Goal: Task Accomplishment & Management: Complete application form

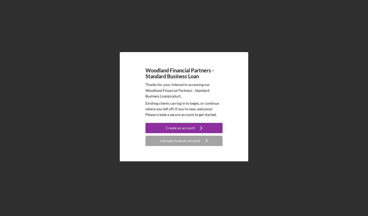
click at [189, 128] on div "Create an account" at bounding box center [180, 128] width 29 height 10
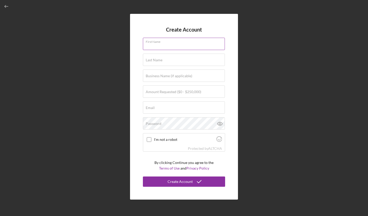
click at [191, 44] on input "First Name" at bounding box center [184, 44] width 82 height 12
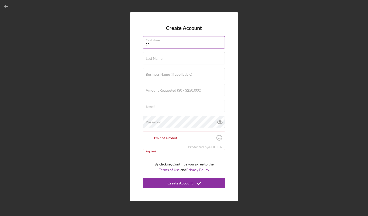
type input "c"
type input "Chrisitna"
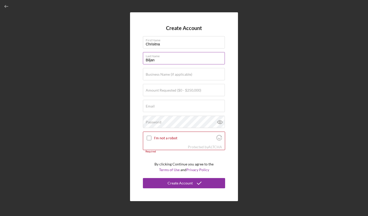
type input "Biljan"
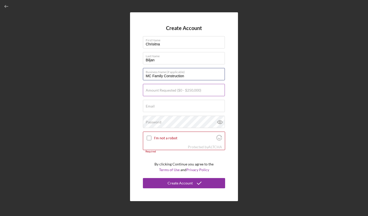
type input "MC Family Construction"
click at [168, 94] on input "Amount Requested ($0 - $250,000)" at bounding box center [184, 90] width 82 height 12
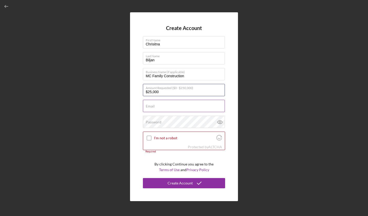
type input "$25,000"
click at [166, 109] on input "Email" at bounding box center [184, 106] width 82 height 12
type input "[EMAIL_ADDRESS][DOMAIN_NAME]"
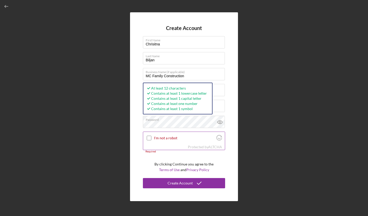
click at [147, 136] on input "I'm not a robot" at bounding box center [149, 138] width 5 height 5
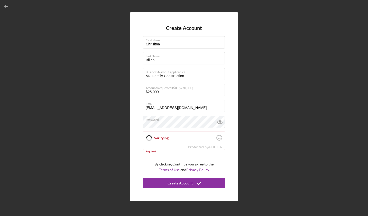
checkbox input "true"
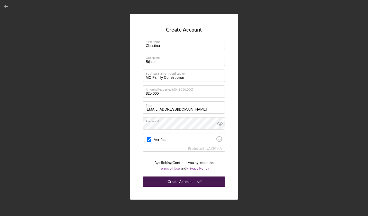
click at [183, 184] on div "Create Account" at bounding box center [179, 182] width 25 height 10
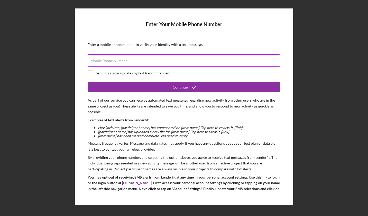
click at [225, 56] on div "Mobile Phone Number" at bounding box center [184, 60] width 192 height 13
type input "[PHONE_NUMBER]"
click at [91, 71] on input "checkbox" at bounding box center [90, 73] width 5 height 5
checkbox input "true"
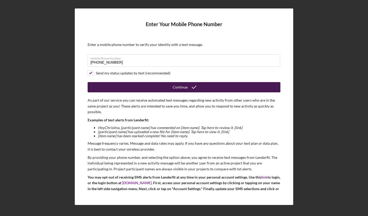
click at [150, 88] on button "Continue" at bounding box center [184, 87] width 192 height 10
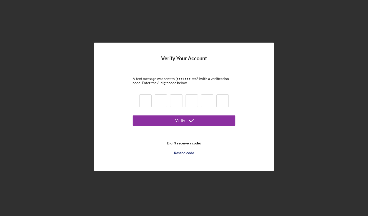
click at [149, 94] on div at bounding box center [184, 101] width 92 height 17
click at [148, 96] on input at bounding box center [145, 100] width 12 height 13
type input "3"
type input "2"
type input "6"
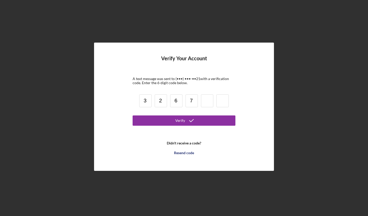
type input "7"
type input "1"
click at [191, 99] on input "7" at bounding box center [191, 100] width 12 height 13
type input "6"
click at [195, 99] on input at bounding box center [191, 100] width 12 height 13
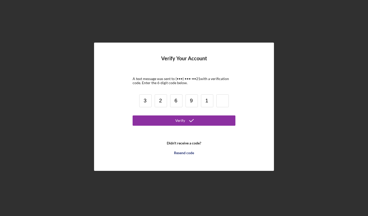
type input "9"
type input "1"
click at [209, 103] on input "1" at bounding box center [207, 100] width 12 height 13
type input "9"
click at [219, 101] on input at bounding box center [222, 100] width 12 height 13
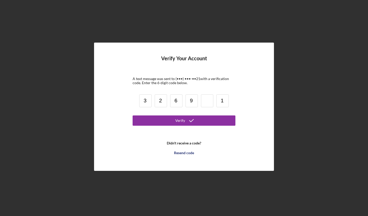
type input "1"
click at [206, 101] on input at bounding box center [207, 100] width 12 height 13
type input "7"
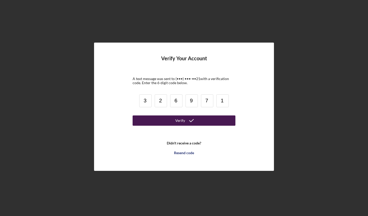
click at [199, 118] on button "Verify" at bounding box center [183, 120] width 103 height 10
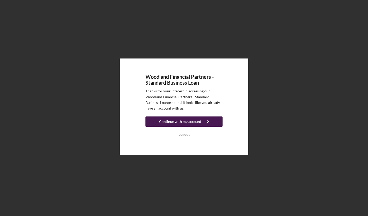
click at [184, 123] on div "Continue with my account" at bounding box center [180, 122] width 42 height 10
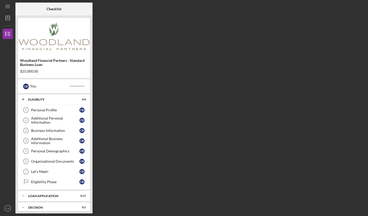
click at [30, 70] on div "$25,000.00" at bounding box center [54, 71] width 68 height 4
click at [62, 112] on link "Personal Profile 1 Personal Profile C B" at bounding box center [54, 110] width 67 height 10
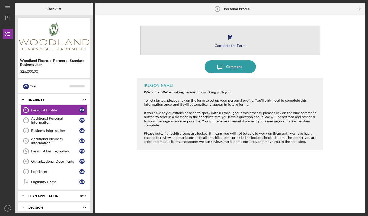
click at [228, 44] on div "Complete the Form" at bounding box center [229, 46] width 31 height 4
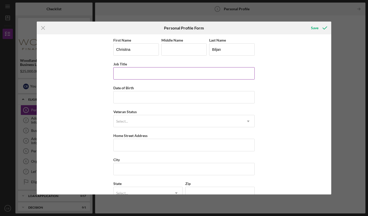
click at [148, 71] on input "Job Title" at bounding box center [183, 73] width 141 height 12
type input "B"
type input "MC Family Construction Owner"
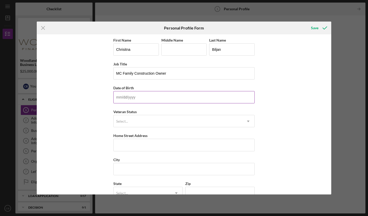
click at [197, 95] on input "Date of Birth" at bounding box center [183, 97] width 141 height 12
type input "12/03/1989"
click at [275, 117] on div "First Name Chrisitna Middle Name Last Name Biljan Job Title MC Family Construct…" at bounding box center [184, 114] width 294 height 160
click at [243, 122] on icon "Icon/Dropdown Arrow" at bounding box center [248, 121] width 12 height 12
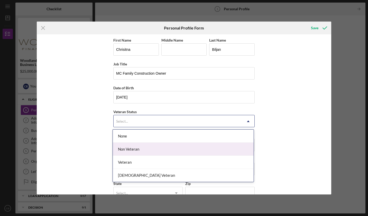
click at [212, 153] on div "Non Veteran" at bounding box center [183, 149] width 141 height 13
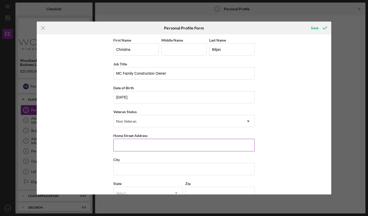
click at [183, 142] on input "Home Street Address" at bounding box center [183, 145] width 141 height 12
type input "w"
type input "W4776 Emily Lane"
click at [263, 160] on div "First Name Chrisitna Middle Name Last Name Biljan Job Title MC Family Construct…" at bounding box center [184, 114] width 294 height 160
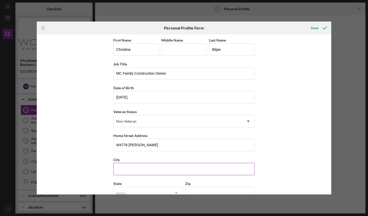
click at [225, 171] on input "City" at bounding box center [183, 169] width 141 height 12
type input "Shawano"
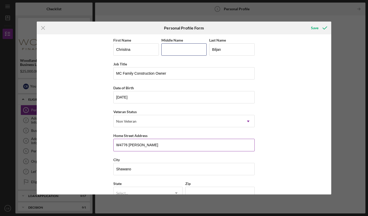
type input "e"
type input "54166"
type input "Wisconsin"
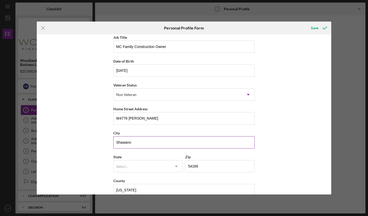
scroll to position [27, 0]
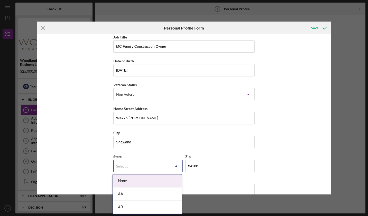
click at [158, 169] on div "Select..." at bounding box center [141, 166] width 56 height 12
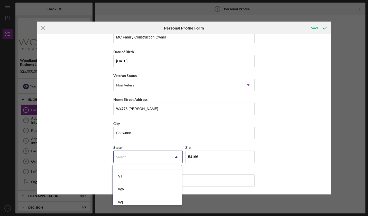
scroll to position [910, 0]
click at [146, 201] on div "WI" at bounding box center [147, 204] width 69 height 13
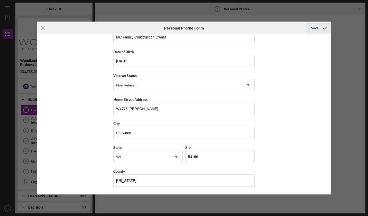
click at [316, 28] on div "Save" at bounding box center [314, 28] width 7 height 10
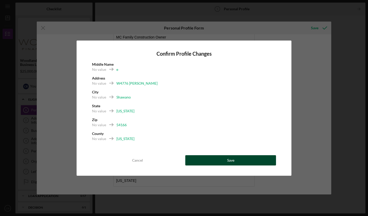
click at [230, 163] on div "Save" at bounding box center [230, 160] width 7 height 10
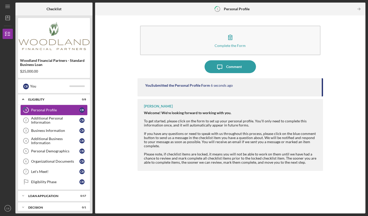
click at [70, 111] on div "Personal Profile" at bounding box center [55, 110] width 48 height 4
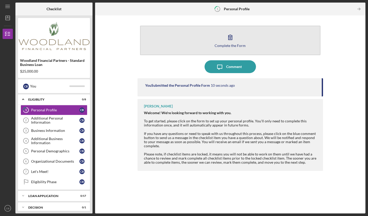
click at [229, 40] on icon "button" at bounding box center [230, 37] width 4 height 5
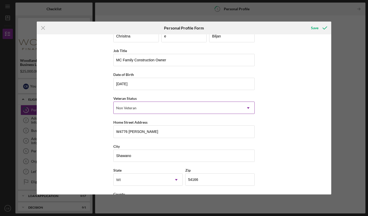
scroll to position [22, 0]
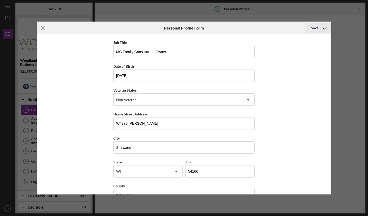
click at [315, 26] on div "Save" at bounding box center [314, 28] width 7 height 10
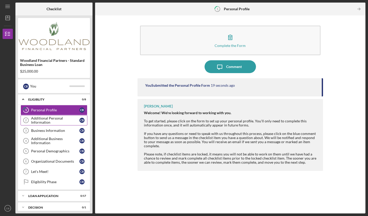
click at [62, 122] on div "Additional Personal Information" at bounding box center [55, 120] width 48 height 8
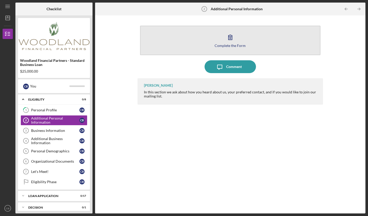
click at [228, 46] on div "Complete the Form" at bounding box center [229, 46] width 31 height 4
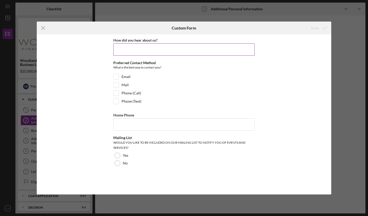
click at [144, 45] on input "How did you hear about us?" at bounding box center [183, 49] width 141 height 12
type input "Menominee College"
click at [117, 77] on input "Email" at bounding box center [115, 76] width 5 height 5
checkbox input "true"
click at [117, 91] on input "Phone (Call)" at bounding box center [115, 93] width 5 height 5
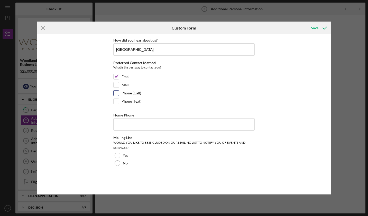
checkbox input "true"
click at [124, 128] on input "Home Phone" at bounding box center [183, 124] width 141 height 12
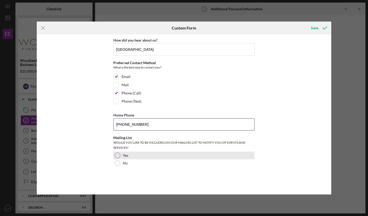
type input "[PHONE_NUMBER]"
click at [121, 155] on div "Yes" at bounding box center [183, 156] width 141 height 8
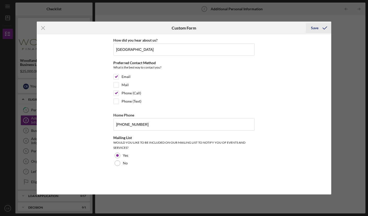
click at [311, 30] on div "Save" at bounding box center [314, 28] width 7 height 10
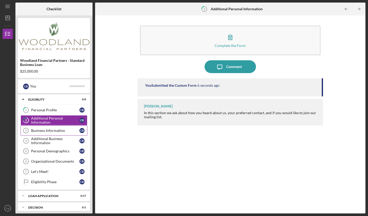
click at [64, 134] on link "Business Information 3 Business Information C B" at bounding box center [54, 130] width 67 height 10
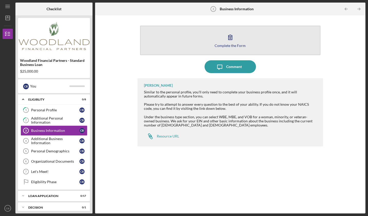
click at [221, 43] on button "Complete the Form Form" at bounding box center [230, 41] width 180 height 30
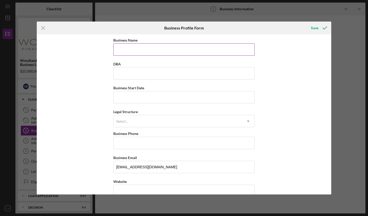
click at [187, 53] on input "Business Name" at bounding box center [183, 49] width 141 height 12
type input "MC Family Construction"
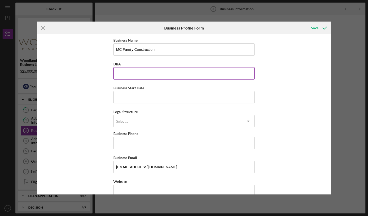
click at [163, 74] on input "DBA" at bounding box center [183, 73] width 141 height 12
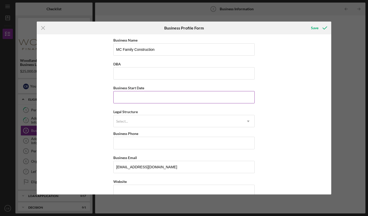
click at [166, 97] on input "Business Start Date" at bounding box center [183, 97] width 141 height 12
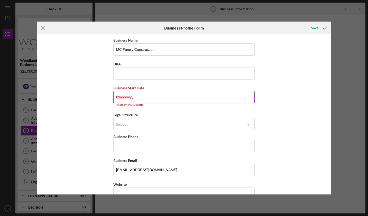
click at [125, 95] on input "09/dd/yyyy" at bounding box center [183, 97] width 141 height 12
click at [127, 100] on input "09/25/yyyy" at bounding box center [183, 97] width 141 height 12
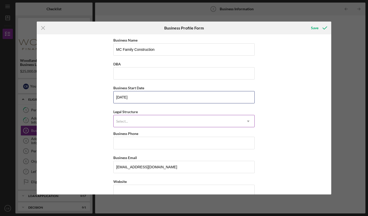
type input "09/25/2025"
click at [128, 123] on div "Select..." at bounding box center [177, 121] width 128 height 12
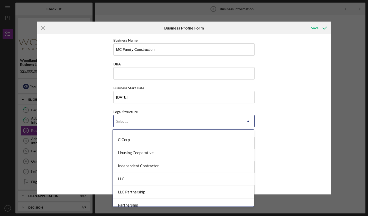
scroll to position [49, 0]
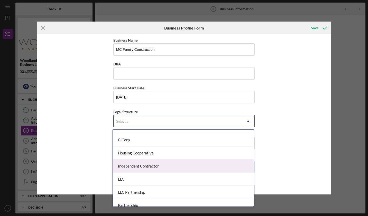
click at [130, 168] on div "Independent Contractor" at bounding box center [183, 166] width 141 height 13
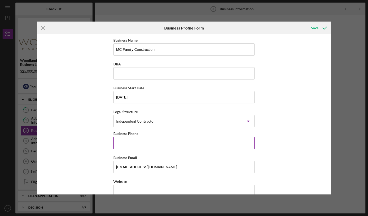
click at [145, 145] on input "Business Phone" at bounding box center [183, 143] width 141 height 12
type input "[PHONE_NUMBER]"
type input "w4776 Emily lane"
type input "Shawano"
type input "54166"
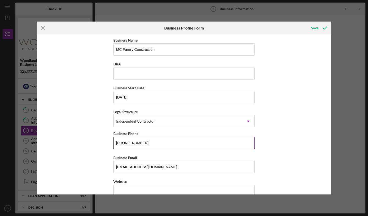
type input "Wisconsin"
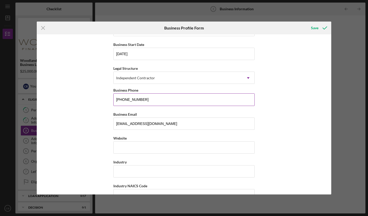
scroll to position [47, 0]
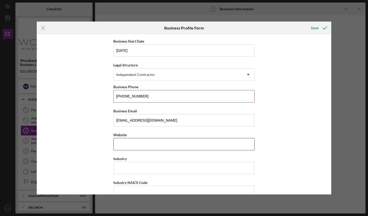
click at [144, 144] on input "Website" at bounding box center [183, 144] width 141 height 12
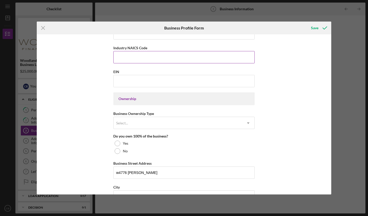
scroll to position [182, 0]
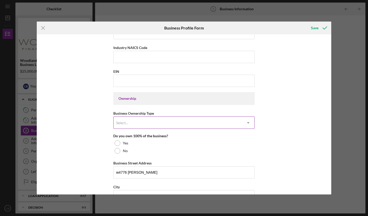
click at [248, 123] on icon "Icon/Dropdown Arrow" at bounding box center [248, 123] width 12 height 12
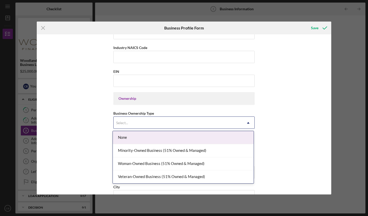
click at [154, 137] on div "None" at bounding box center [183, 137] width 141 height 13
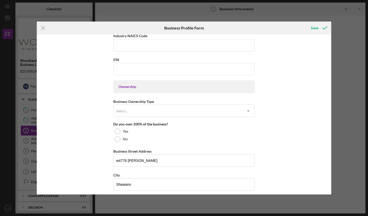
scroll to position [194, 0]
click at [127, 133] on div "Yes" at bounding box center [183, 131] width 141 height 8
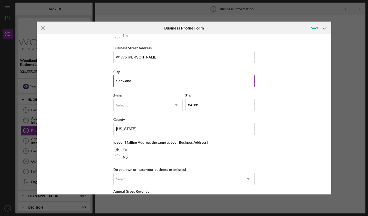
scroll to position [297, 0]
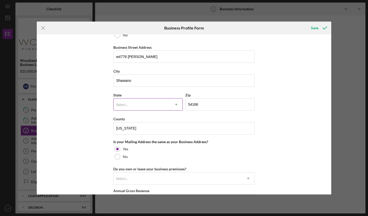
click at [173, 105] on icon "Icon/Dropdown Arrow" at bounding box center [176, 105] width 12 height 12
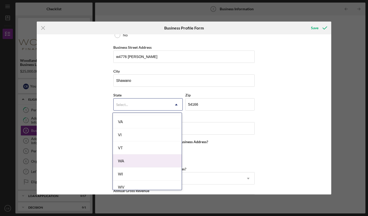
scroll to position [888, 0]
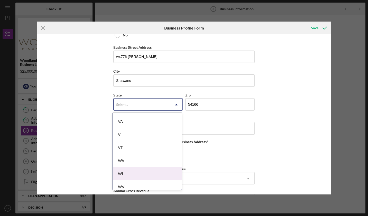
click at [136, 171] on div "WI" at bounding box center [147, 173] width 69 height 13
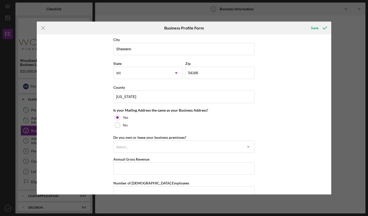
scroll to position [331, 0]
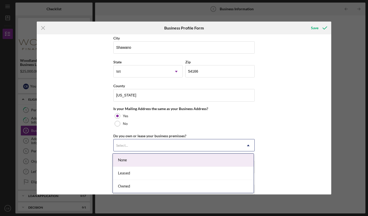
click at [249, 143] on icon "Icon/Dropdown Arrow" at bounding box center [248, 145] width 12 height 12
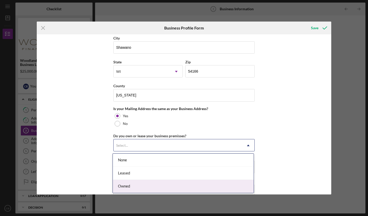
click at [203, 183] on div "Owned" at bounding box center [183, 186] width 141 height 13
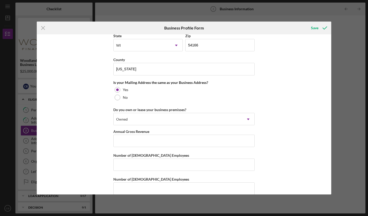
scroll to position [365, 0]
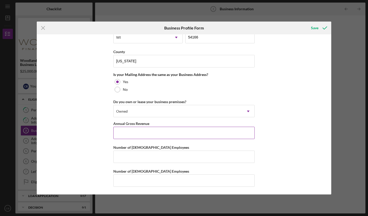
click at [189, 136] on input "Annual Gross Revenue" at bounding box center [183, 133] width 141 height 12
type input "$50,000"
click at [179, 159] on input "Number of Full-Time Employees" at bounding box center [183, 157] width 141 height 12
type input "1"
click at [165, 180] on input "Number of Part-Time Employees" at bounding box center [183, 181] width 141 height 12
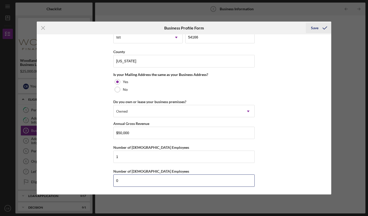
type input "0"
click at [317, 25] on div "Save" at bounding box center [314, 28] width 7 height 10
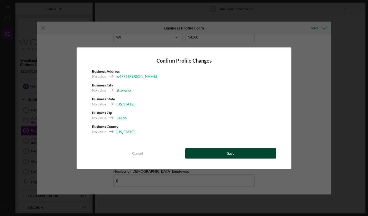
click at [210, 151] on button "Save" at bounding box center [230, 153] width 91 height 10
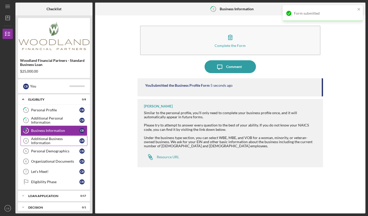
click at [64, 145] on div "Additional Business Information" at bounding box center [55, 141] width 48 height 8
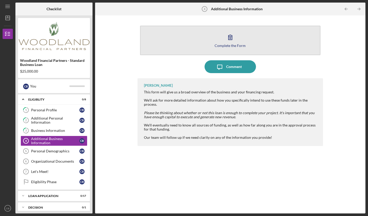
click at [238, 45] on div "Complete the Form" at bounding box center [229, 46] width 31 height 4
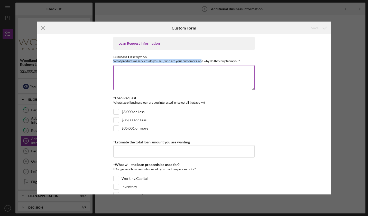
drag, startPoint x: 113, startPoint y: 61, endPoint x: 200, endPoint y: 61, distance: 87.5
click at [200, 61] on div "What products or services do you sell, who are your customers, and why do they …" at bounding box center [183, 61] width 141 height 4
drag, startPoint x: 200, startPoint y: 61, endPoint x: 218, endPoint y: 74, distance: 22.2
click at [218, 74] on textarea "Business Description" at bounding box center [183, 77] width 141 height 25
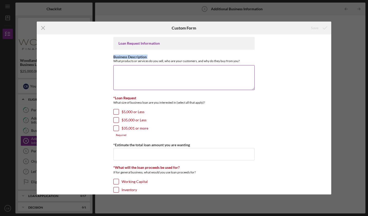
drag, startPoint x: 112, startPoint y: 60, endPoint x: 208, endPoint y: 65, distance: 95.3
click at [208, 65] on div "Business Description What products or services do you sell, who are your custom…" at bounding box center [183, 73] width 141 height 36
drag, startPoint x: 208, startPoint y: 65, endPoint x: 208, endPoint y: 58, distance: 6.4
drag, startPoint x: 208, startPoint y: 58, endPoint x: 115, endPoint y: 59, distance: 92.4
click at [115, 59] on div "Business Description What products or services do you sell, who are your custom…" at bounding box center [183, 59] width 141 height 8
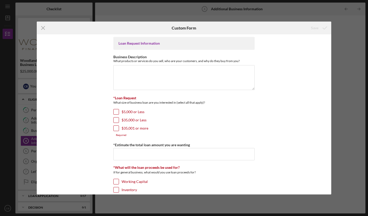
click at [106, 74] on div "Loan Request Information Business Description What products or services do you …" at bounding box center [184, 114] width 294 height 160
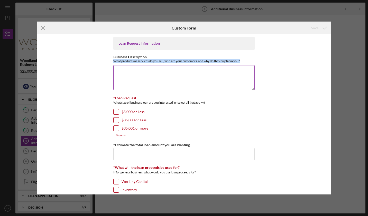
drag, startPoint x: 112, startPoint y: 60, endPoint x: 240, endPoint y: 60, distance: 127.3
click at [240, 60] on div "What products or services do you sell, who are your customers, and why do they …" at bounding box center [183, 61] width 141 height 4
copy div "What products or services do you sell, who are your customers, and why do they …"
click at [158, 76] on textarea "Business Description" at bounding box center [183, 77] width 141 height 25
paste textarea "We provide a range of construction services, including residential and commerci…"
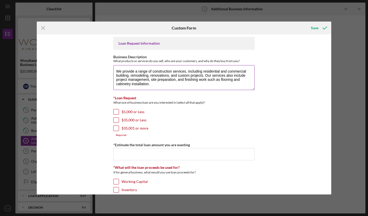
drag, startPoint x: 220, startPoint y: 71, endPoint x: 129, endPoint y: 75, distance: 91.0
click at [129, 75] on textarea "We provide a range of construction services, including residential and commerci…" at bounding box center [183, 77] width 141 height 25
click at [138, 84] on textarea "We provide a range of construction services, including residential building, an…" at bounding box center [183, 77] width 141 height 25
paste textarea "Our customers include homeowners looking to build or renovate their homes, smal…"
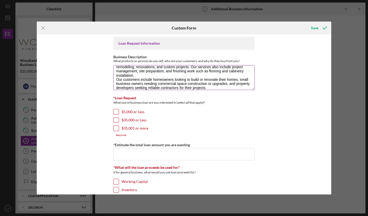
scroll to position [13, 0]
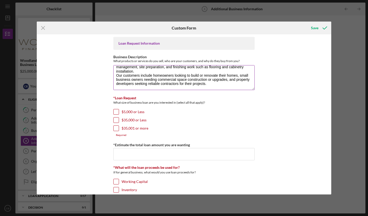
paste textarea "Customers choose us because of our commitment to quality craftsmanship, persona…"
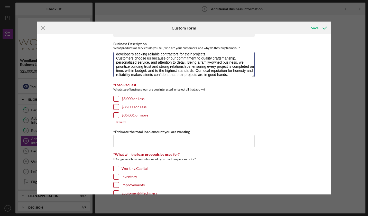
scroll to position [14, 0]
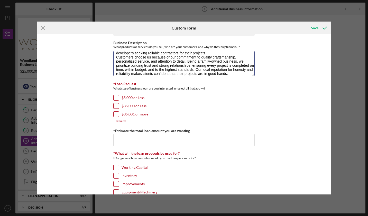
type textarea "We provide a range of construction services, including residential building, an…"
click at [115, 108] on input "$35,000 or Less" at bounding box center [115, 105] width 5 height 5
checkbox input "true"
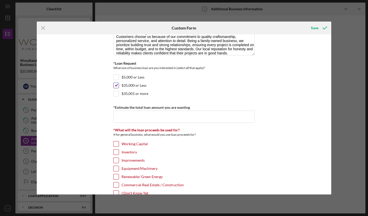
scroll to position [35, 0]
click at [115, 115] on input "*Estimate the total loan amount you are wanting" at bounding box center [183, 116] width 141 height 12
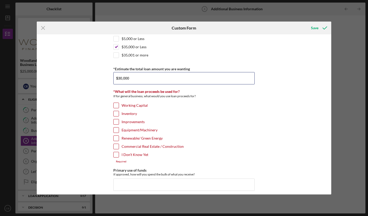
scroll to position [73, 0]
type input "$30,000"
click at [117, 104] on input "Working Capital" at bounding box center [115, 105] width 5 height 5
checkbox input "true"
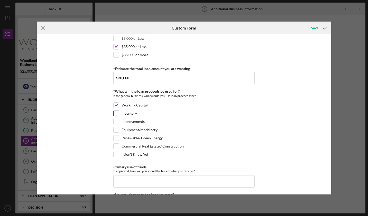
click at [116, 112] on input "Inventory" at bounding box center [115, 113] width 5 height 5
checkbox input "true"
click at [118, 130] on div "Equipment/Machinery" at bounding box center [183, 131] width 141 height 8
drag, startPoint x: 118, startPoint y: 130, endPoint x: 115, endPoint y: 130, distance: 3.1
click at [115, 130] on input "Equipment/Machinery" at bounding box center [115, 129] width 5 height 5
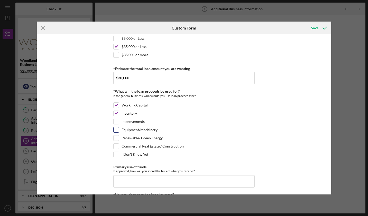
checkbox input "true"
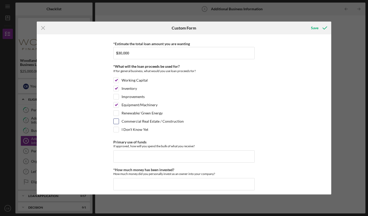
scroll to position [99, 0]
click at [134, 156] on input "Primary use of funds" at bounding box center [183, 156] width 141 height 12
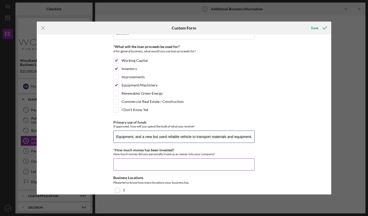
scroll to position [120, 0]
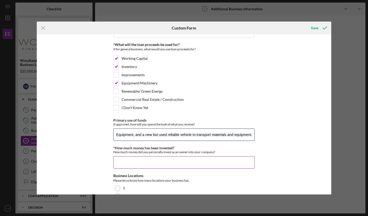
type input "Equipment, and a new but used reliable vehicle to transport materials and equip…"
click at [178, 164] on input "*How much money has been invested?" at bounding box center [183, 162] width 141 height 12
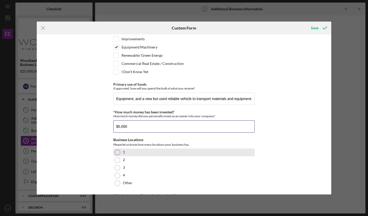
scroll to position [160, 0]
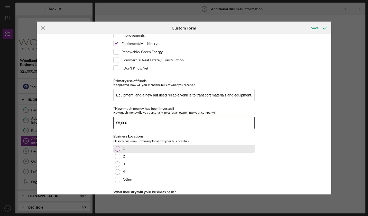
type input "$5,000"
click at [115, 149] on div at bounding box center [117, 149] width 6 height 6
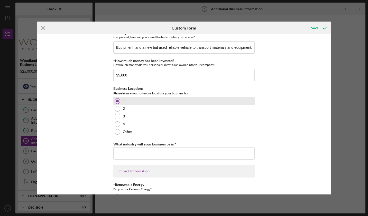
scroll to position [208, 0]
click at [116, 152] on input "What industry will your business be in?" at bounding box center [183, 153] width 141 height 12
type input "C"
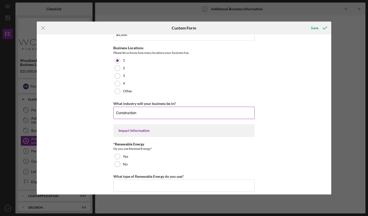
scroll to position [253, 0]
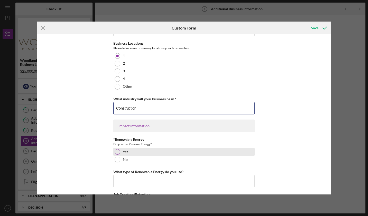
type input "Construction"
click at [165, 149] on div "Yes" at bounding box center [183, 152] width 141 height 8
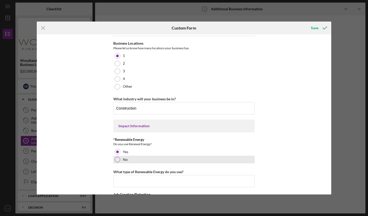
click at [121, 162] on div "No" at bounding box center [183, 160] width 141 height 8
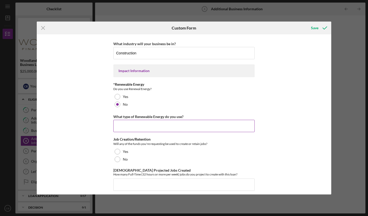
scroll to position [309, 0]
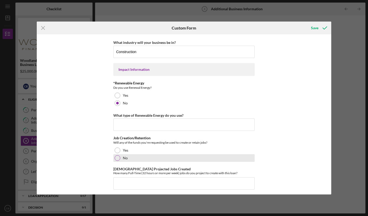
click at [119, 159] on div "No" at bounding box center [183, 158] width 141 height 8
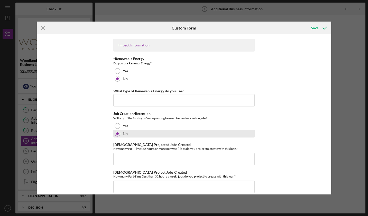
scroll to position [336, 0]
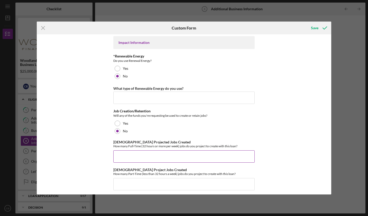
click at [168, 158] on input "Full-Time Projected Jobs Created" at bounding box center [183, 156] width 141 height 12
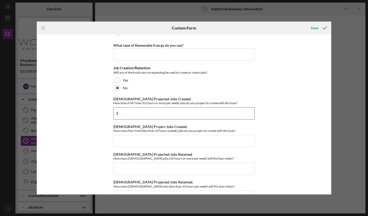
scroll to position [380, 0]
type input "3"
click at [139, 144] on input "Part-Time Project Jobs Created" at bounding box center [183, 140] width 141 height 12
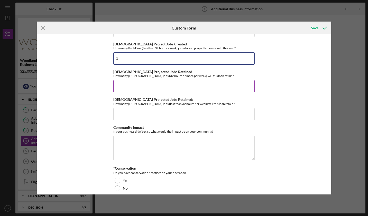
scroll to position [463, 0]
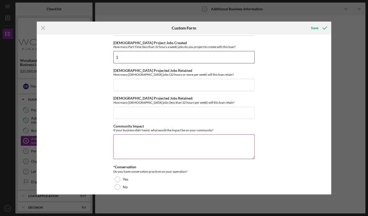
type input "1"
click at [164, 142] on textarea "Community Impact" at bounding box center [183, 146] width 141 height 25
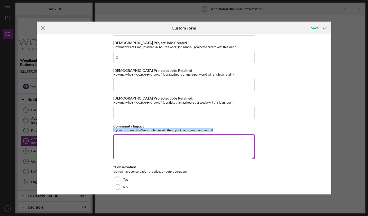
drag, startPoint x: 112, startPoint y: 131, endPoint x: 216, endPoint y: 132, distance: 104.2
click at [216, 132] on div "Loan Request Information Business Description What products or services do you …" at bounding box center [184, 114] width 294 height 160
drag, startPoint x: 216, startPoint y: 132, endPoint x: 205, endPoint y: 130, distance: 11.4
copy div "If your business didn't exist, what would the impact be on your community?"
click at [135, 146] on textarea "Community Impact" at bounding box center [183, 146] width 141 height 25
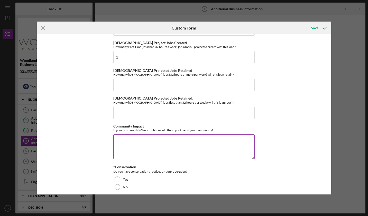
paste textarea "As a local, family-run company, we’re deeply connected to the area and understa…"
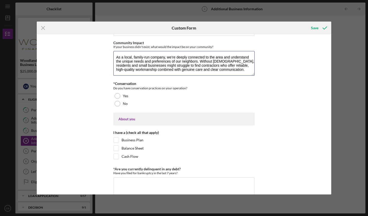
scroll to position [547, 0]
type textarea "As a local, family-run company, we’re deeply connected to the area and understa…"
click at [114, 140] on input "Business Plan" at bounding box center [115, 139] width 5 height 5
checkbox input "true"
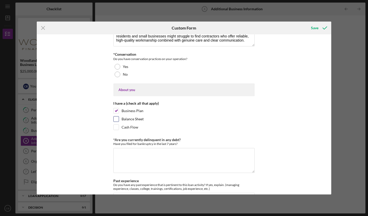
scroll to position [576, 0]
click at [115, 147] on div "*Are you currently delinquent in any debt? Have you filed for bankruptcy in the…" at bounding box center [183, 156] width 141 height 36
drag, startPoint x: 116, startPoint y: 151, endPoint x: 115, endPoint y: 147, distance: 4.5
click at [115, 147] on div "*Are you currently delinquent in any debt? Have you filed for bankruptcy in the…" at bounding box center [183, 156] width 141 height 36
click at [117, 157] on textarea "*Are you currently delinquent in any debt?" at bounding box center [183, 160] width 141 height 25
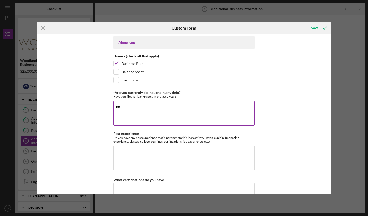
scroll to position [623, 0]
type textarea "no"
click at [117, 157] on textarea "Past experience" at bounding box center [183, 158] width 141 height 25
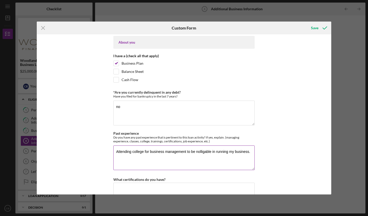
click at [222, 149] on textarea "Attending college for business management to be nolligable in running my busine…" at bounding box center [183, 158] width 141 height 25
drag, startPoint x: 210, startPoint y: 150, endPoint x: 195, endPoint y: 153, distance: 15.3
click at [195, 153] on textarea "Attending college for business management to be nolligable in running my busine…" at bounding box center [183, 158] width 141 height 25
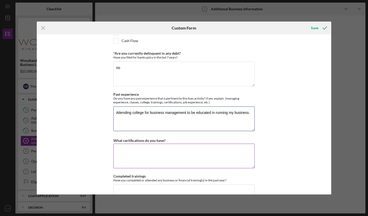
scroll to position [671, 0]
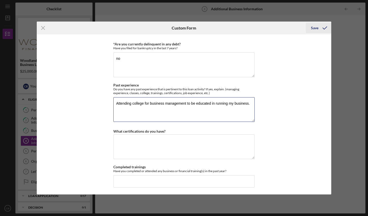
type textarea "Attending college for business management to be educated in running my business."
click at [316, 28] on div "Save" at bounding box center [314, 28] width 7 height 10
click at [318, 30] on icon "submit" at bounding box center [324, 28] width 13 height 13
click at [316, 29] on div "Save" at bounding box center [314, 28] width 7 height 10
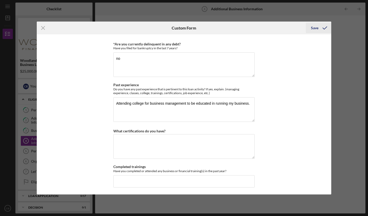
click at [316, 29] on div "Save" at bounding box center [314, 28] width 7 height 10
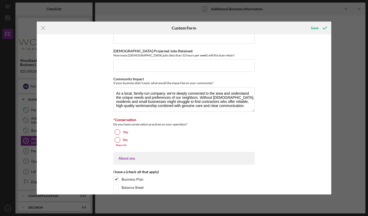
scroll to position [516, 0]
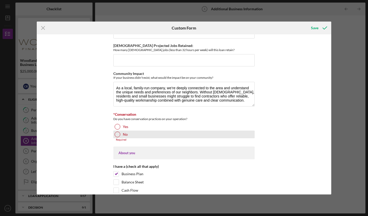
click at [117, 136] on div at bounding box center [117, 135] width 6 height 6
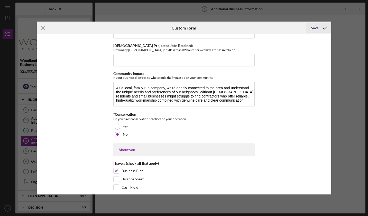
click at [314, 25] on div "Save" at bounding box center [314, 28] width 7 height 10
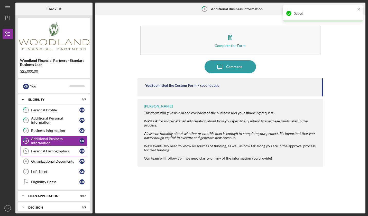
click at [73, 150] on div "Personal Demographics" at bounding box center [55, 151] width 48 height 4
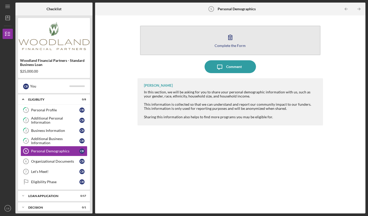
click at [235, 37] on icon "button" at bounding box center [230, 37] width 13 height 13
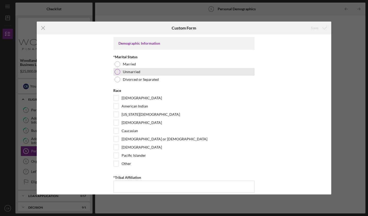
click at [129, 70] on label "Unmarried" at bounding box center [131, 72] width 17 height 4
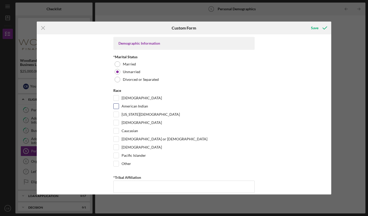
click at [116, 107] on input "American Indian" at bounding box center [115, 106] width 5 height 5
checkbox input "true"
click at [116, 142] on div "Latino or Hispanic" at bounding box center [183, 140] width 141 height 8
click at [115, 138] on input "Latino or Hispanic" at bounding box center [115, 139] width 5 height 5
checkbox input "true"
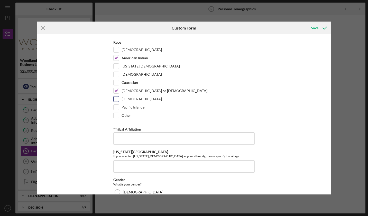
scroll to position [54, 0]
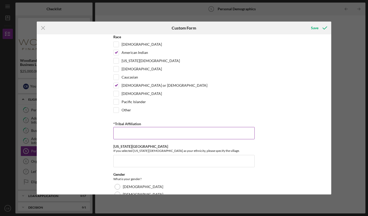
click at [148, 133] on input "*Tribal Affiliation" at bounding box center [183, 133] width 141 height 12
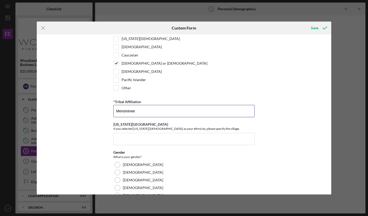
scroll to position [76, 0]
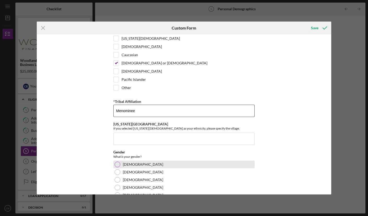
type input "Menominee"
click at [132, 166] on label "Female" at bounding box center [143, 164] width 40 height 4
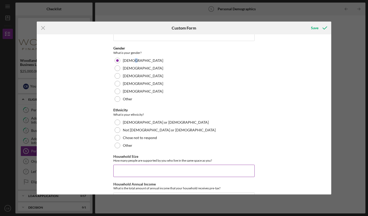
scroll to position [198, 0]
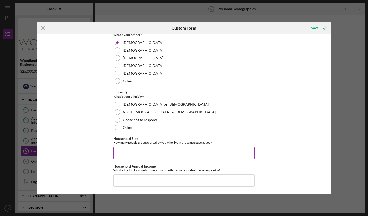
click at [125, 155] on input "Household Size" at bounding box center [183, 153] width 141 height 12
type input "6"
type input "5"
click at [286, 100] on div "Demographic Information *Marital Status Married Unmarried Divorced or Separated…" at bounding box center [184, 114] width 294 height 160
click at [213, 182] on input "Household Annual Income" at bounding box center [183, 181] width 141 height 12
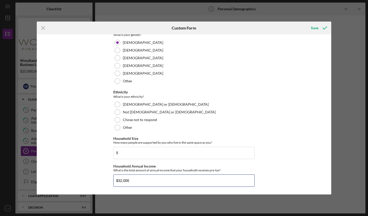
type input "$32,000"
click at [284, 160] on div "Demographic Information *Marital Status Married Unmarried Divorced or Separated…" at bounding box center [184, 114] width 294 height 160
click at [315, 30] on div "Save" at bounding box center [314, 28] width 7 height 10
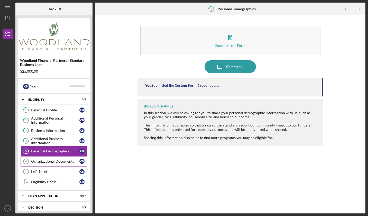
click at [68, 163] on div "Organizational Documents" at bounding box center [55, 161] width 48 height 4
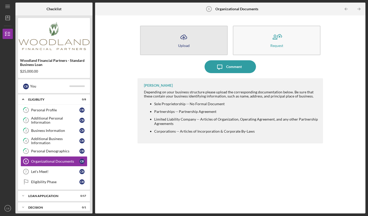
click at [181, 42] on icon "Icon/Upload" at bounding box center [183, 37] width 13 height 13
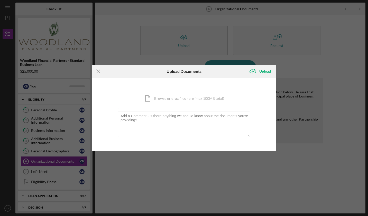
click at [162, 94] on div "Icon/Document Browse or drag files here (max 100MB total) Tap to choose files o…" at bounding box center [184, 98] width 132 height 21
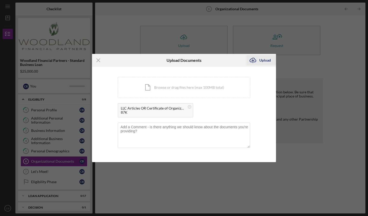
click at [261, 63] on div "Upload" at bounding box center [265, 60] width 12 height 10
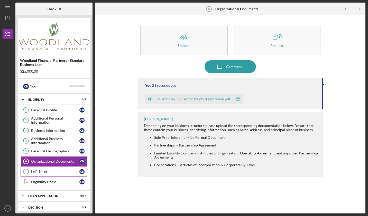
click at [46, 169] on link "Let's Meet! 7 Let's Meet! C B" at bounding box center [54, 172] width 67 height 10
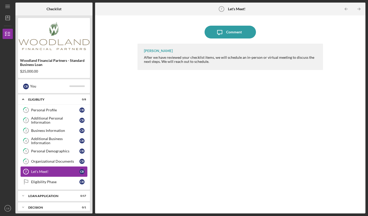
click at [55, 174] on link "Let's Meet! 7 Let's Meet! C B" at bounding box center [54, 172] width 67 height 10
click at [43, 181] on div "Eligibility Phase" at bounding box center [55, 182] width 48 height 4
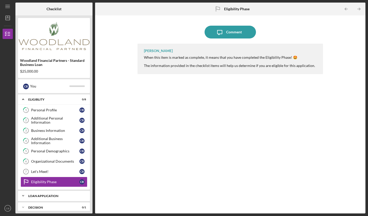
click at [54, 196] on div "Loan Application" at bounding box center [55, 196] width 55 height 3
click at [38, 170] on div "Let's Meet!" at bounding box center [55, 172] width 48 height 4
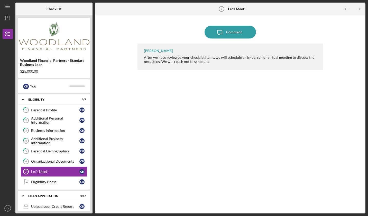
click at [226, 64] on div "Kalynn Merino After we have reviewed your checklist items, we will schedule an …" at bounding box center [229, 57] width 185 height 26
click at [55, 177] on link "Eligibility Phase Eligibility Phase C B" at bounding box center [54, 182] width 67 height 10
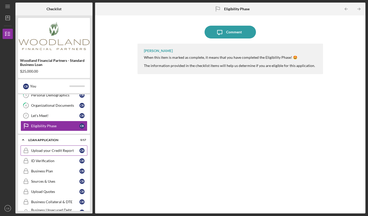
scroll to position [56, 0]
click at [70, 160] on div "ID Verification" at bounding box center [55, 161] width 48 height 4
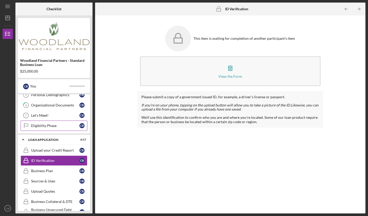
click at [65, 128] on div "Eligibility Phase" at bounding box center [55, 126] width 48 height 4
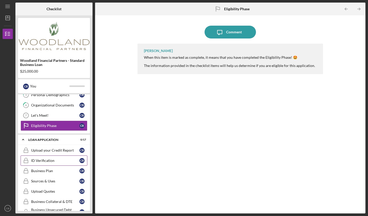
click at [37, 163] on link "ID Verification ID Verification C B" at bounding box center [54, 161] width 67 height 10
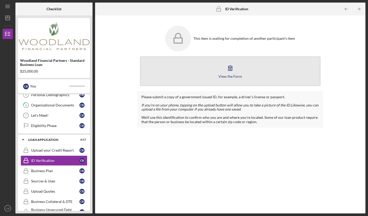
click at [228, 71] on icon "button" at bounding box center [230, 68] width 13 height 13
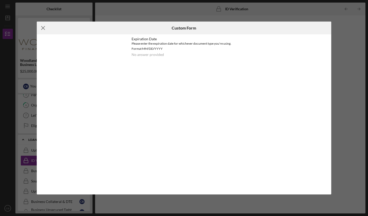
click at [41, 26] on icon "Icon/Menu Close" at bounding box center [43, 28] width 13 height 13
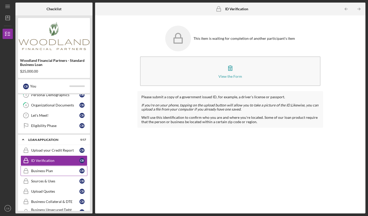
click at [54, 172] on div "Business Plan" at bounding box center [55, 171] width 48 height 4
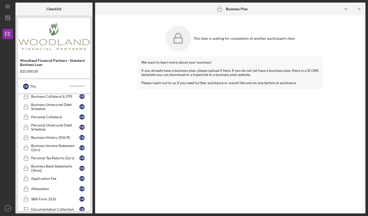
scroll to position [205, 0]
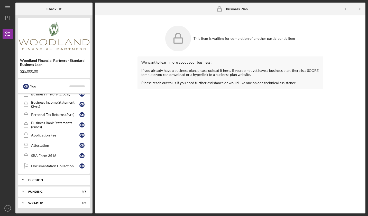
click at [52, 179] on div "Decision" at bounding box center [55, 180] width 55 height 3
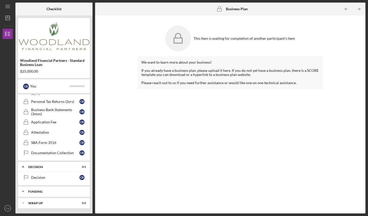
click at [47, 190] on div "Funding" at bounding box center [55, 191] width 55 height 3
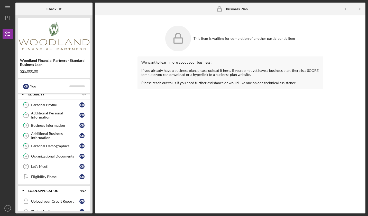
scroll to position [0, 0]
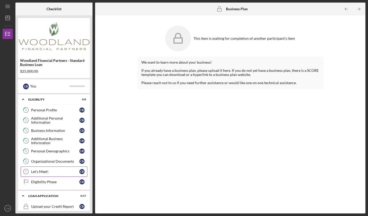
click at [52, 171] on div "Let's Meet!" at bounding box center [55, 172] width 48 height 4
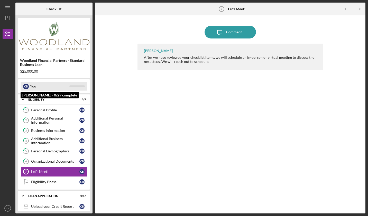
click at [54, 87] on div "You" at bounding box center [49, 86] width 39 height 9
click at [73, 86] on div at bounding box center [76, 86] width 15 height 2
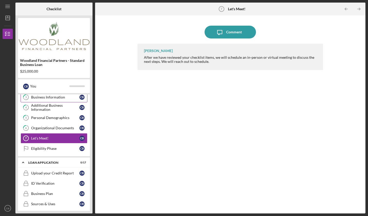
scroll to position [33, 0]
click at [68, 141] on link "Let's Meet! 7 Let's Meet! C B" at bounding box center [54, 138] width 67 height 10
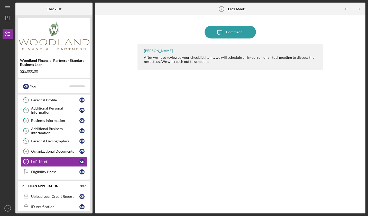
scroll to position [0, 0]
